Goal: Task Accomplishment & Management: Manage account settings

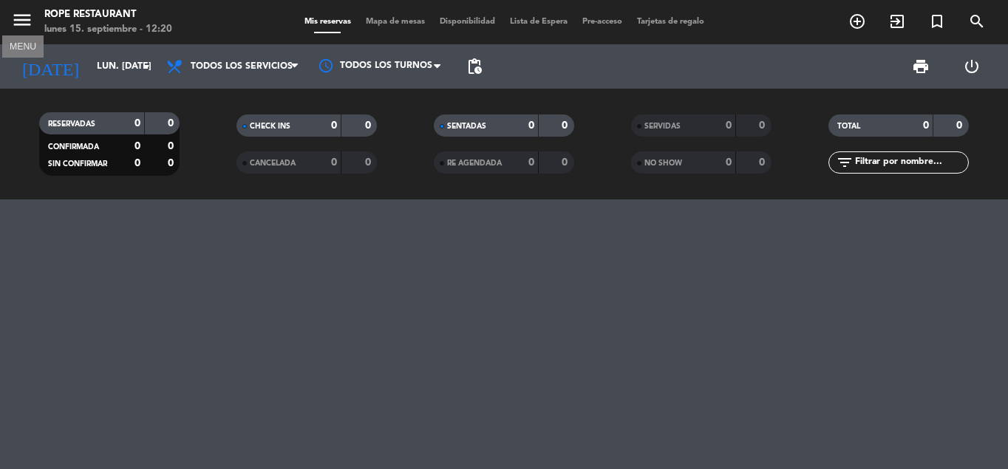
click at [24, 23] on icon "menu" at bounding box center [22, 20] width 22 height 22
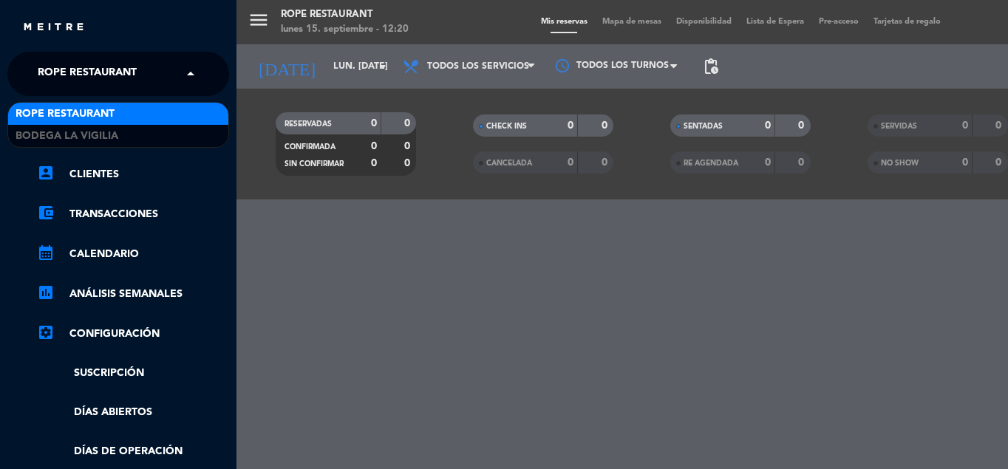
click at [60, 82] on span "Rope restaurant" at bounding box center [87, 73] width 99 height 31
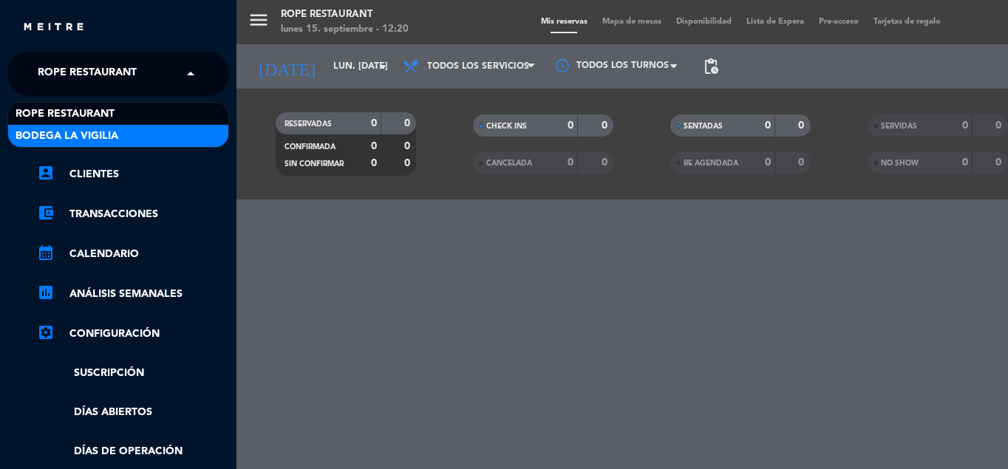
click at [60, 126] on div "Bodega La Vigilia" at bounding box center [118, 136] width 220 height 22
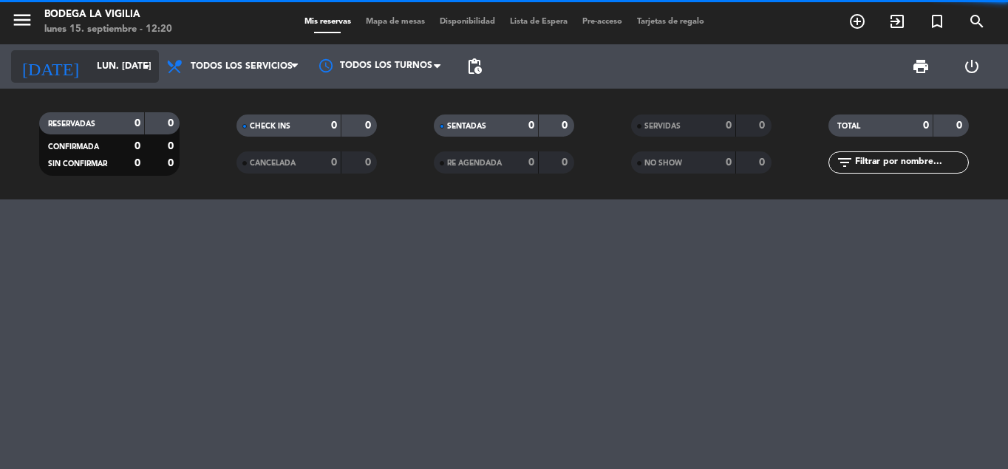
click at [95, 52] on div "[DATE] lun. [DATE] arrow_drop_down" at bounding box center [85, 66] width 148 height 33
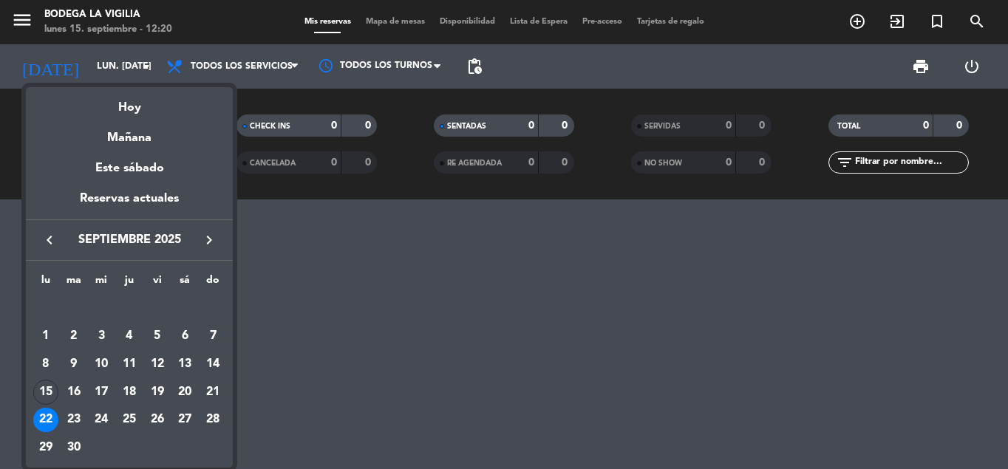
click at [95, 72] on div at bounding box center [504, 234] width 1008 height 469
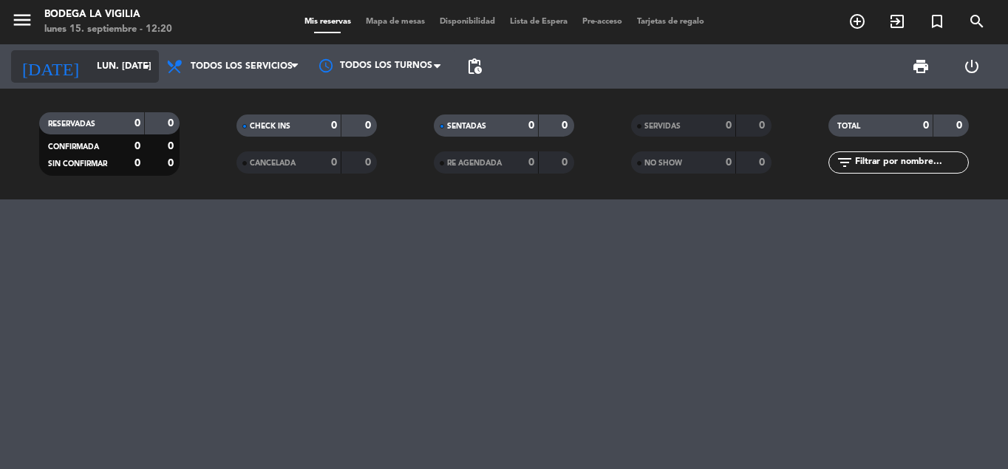
click at [97, 69] on input "lun. [DATE]" at bounding box center [151, 66] width 125 height 25
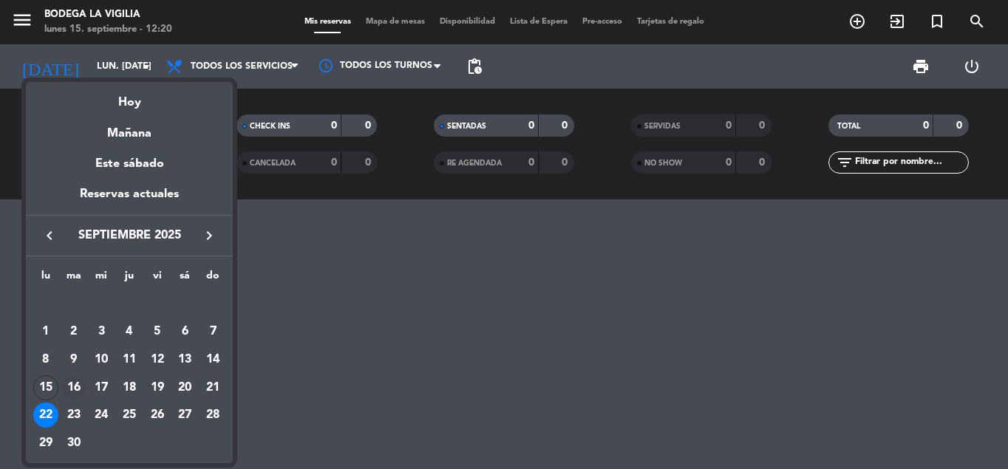
click at [74, 385] on div "16" at bounding box center [73, 387] width 25 height 25
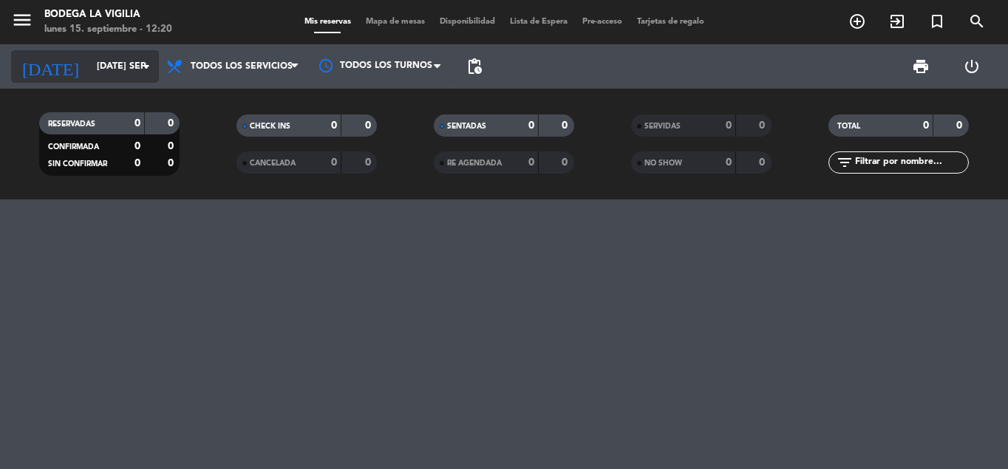
click at [107, 69] on input "[DATE] sep." at bounding box center [151, 66] width 125 height 25
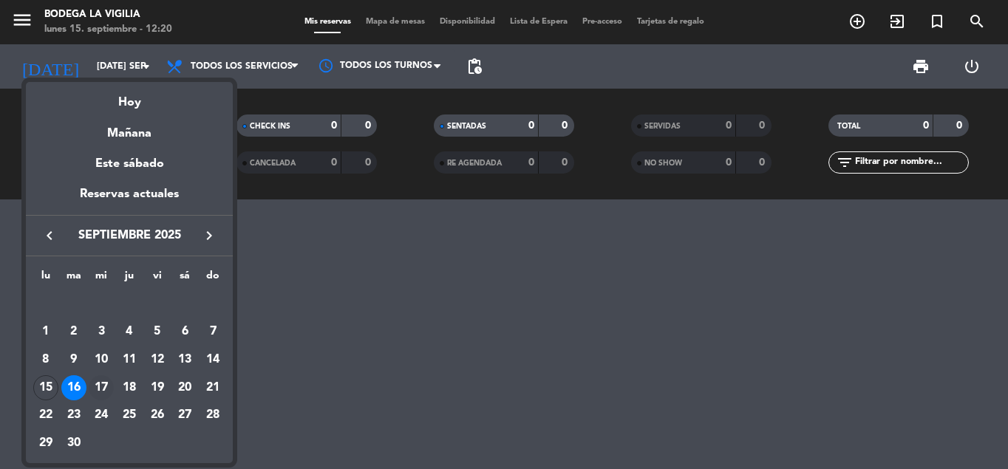
click at [103, 383] on div "17" at bounding box center [101, 387] width 25 height 25
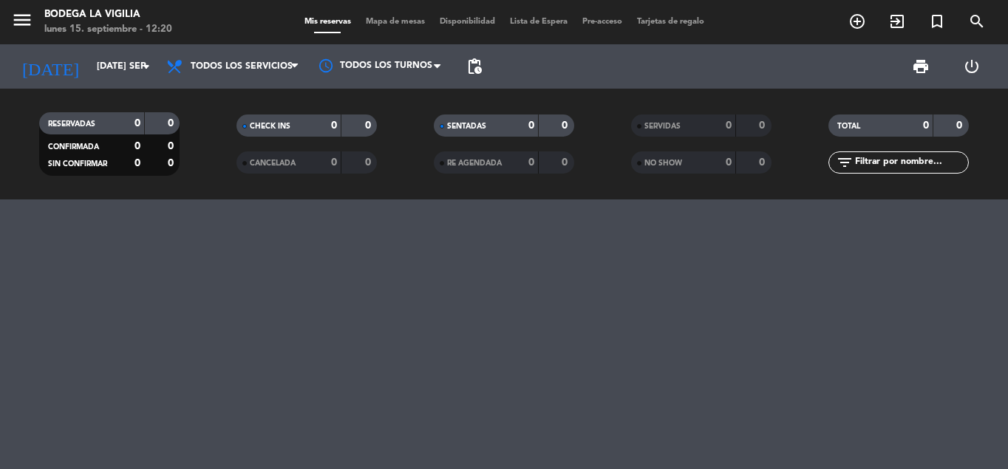
type input "mié. [DATE]"
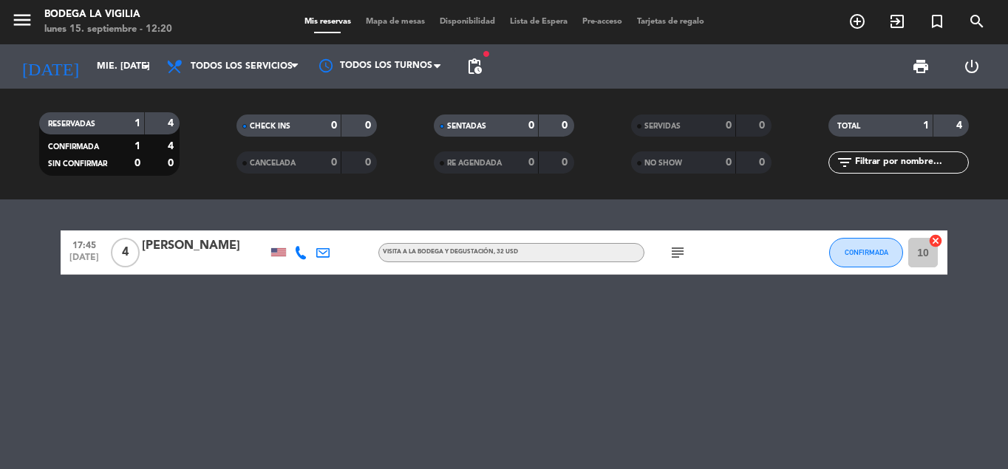
click at [671, 256] on icon "subject" at bounding box center [678, 253] width 18 height 18
click at [76, 255] on span "[DATE]" at bounding box center [84, 261] width 37 height 17
